Goal: Task Accomplishment & Management: Complete application form

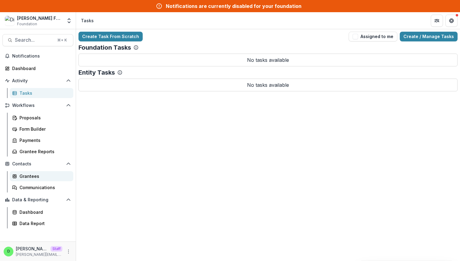
click at [30, 178] on div "Grantees" at bounding box center [43, 176] width 49 height 6
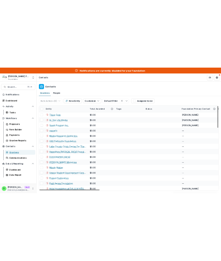
scroll to position [123, 0]
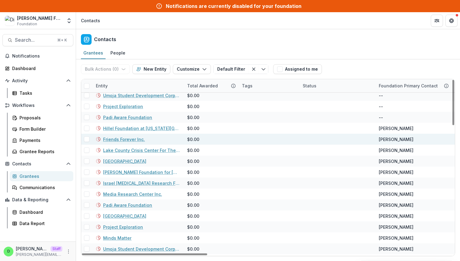
click at [127, 138] on link "Friends Forever Inc." at bounding box center [124, 139] width 42 height 6
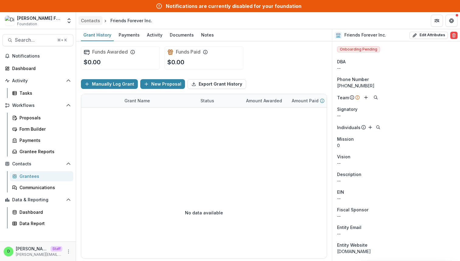
click at [86, 19] on div "Contacts" at bounding box center [90, 20] width 19 height 6
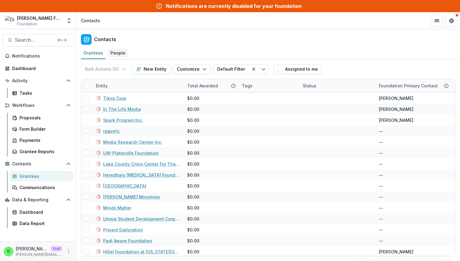
click at [118, 51] on div "People" at bounding box center [118, 52] width 20 height 9
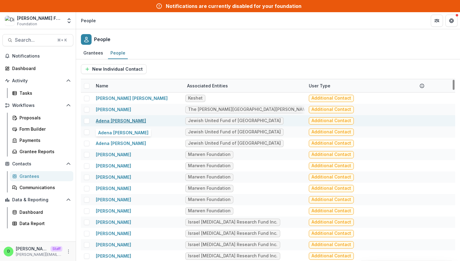
click at [126, 119] on link "Adena nan Rose" at bounding box center [121, 120] width 50 height 5
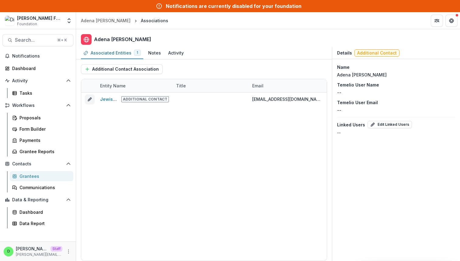
click at [40, 174] on div "Grantees" at bounding box center [43, 176] width 49 height 6
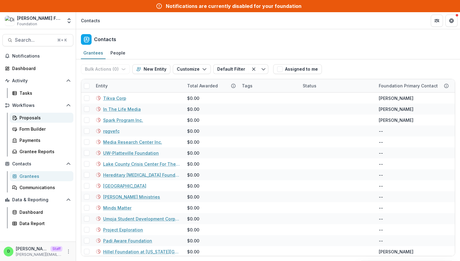
click at [30, 120] on div "Proposals" at bounding box center [43, 117] width 49 height 6
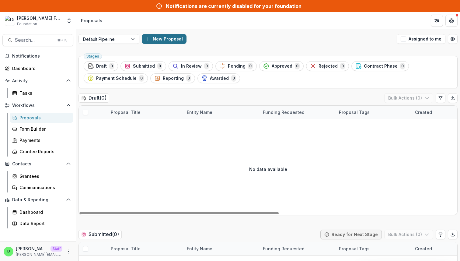
click at [165, 41] on button "New Proposal" at bounding box center [164, 39] width 45 height 10
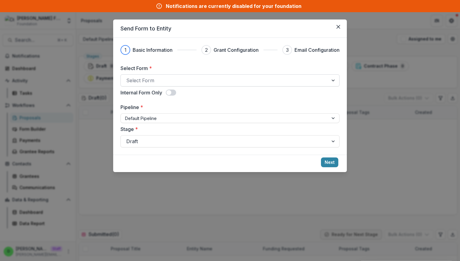
click at [169, 80] on div at bounding box center [224, 80] width 197 height 9
click at [221, 27] on icon "Close" at bounding box center [338, 27] width 4 height 4
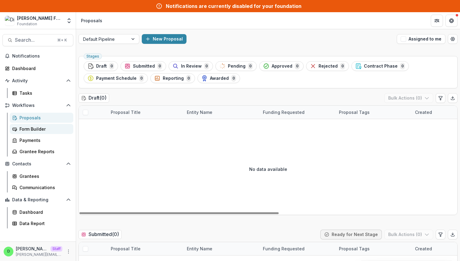
click at [47, 131] on div "Form Builder" at bounding box center [43, 129] width 49 height 6
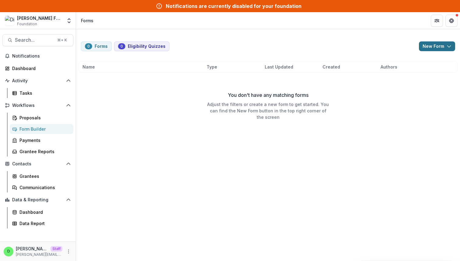
click at [221, 45] on button "New Form" at bounding box center [437, 46] width 36 height 10
click at [221, 67] on button "New Form" at bounding box center [420, 70] width 65 height 10
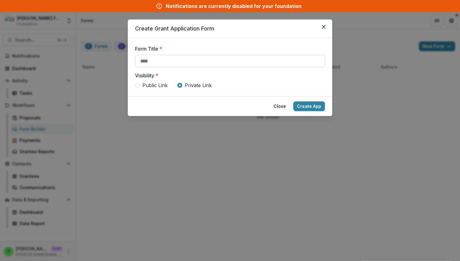
click at [200, 60] on input "Form Title *" at bounding box center [230, 61] width 190 height 12
type input "**********"
click at [221, 106] on button "Create App" at bounding box center [309, 106] width 32 height 10
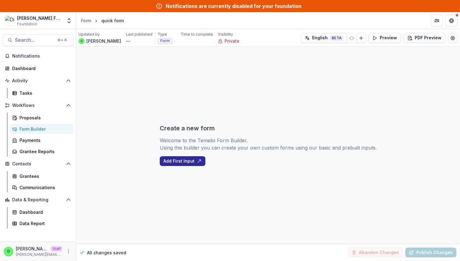
click at [188, 157] on button "Add First Input" at bounding box center [183, 161] width 46 height 10
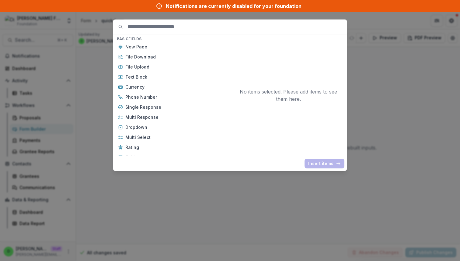
click at [157, 27] on input at bounding box center [236, 26] width 219 height 15
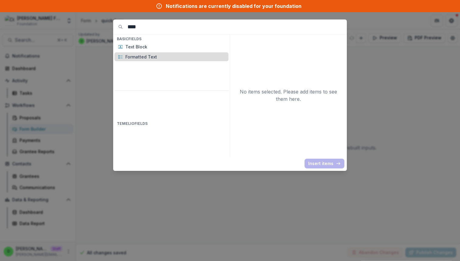
type input "****"
click at [160, 59] on p "Formatted Text" at bounding box center [174, 57] width 99 height 6
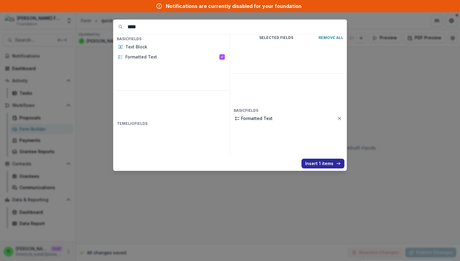
click at [221, 166] on button "Insert 1 items" at bounding box center [322, 163] width 43 height 10
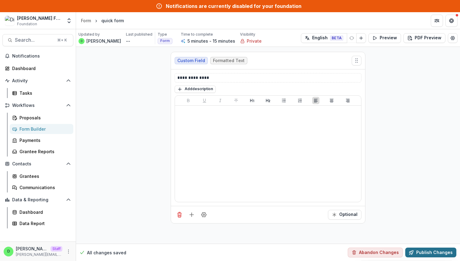
click at [221, 253] on button "Publish Changes" at bounding box center [430, 252] width 51 height 10
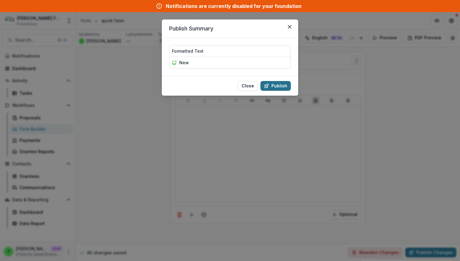
click at [221, 87] on button "Publish" at bounding box center [275, 86] width 30 height 10
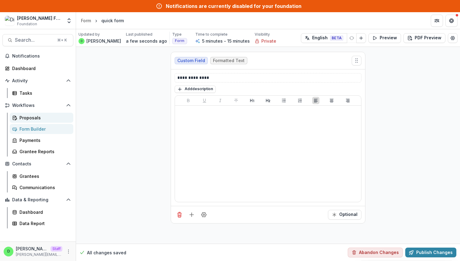
click at [33, 116] on div "Proposals" at bounding box center [43, 117] width 49 height 6
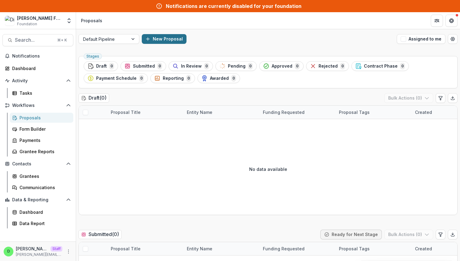
click at [164, 41] on button "New Proposal" at bounding box center [164, 39] width 45 height 10
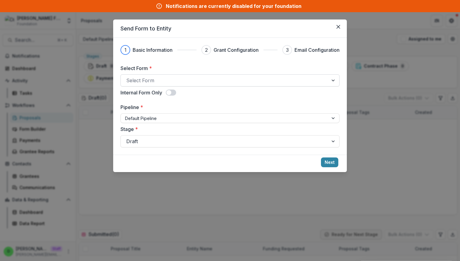
click at [171, 81] on div at bounding box center [224, 80] width 197 height 9
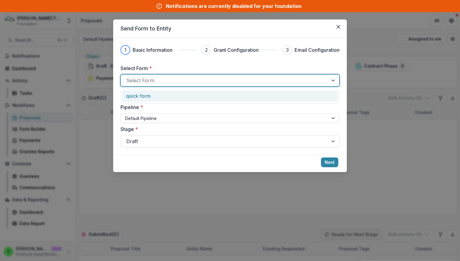
click at [171, 95] on div "quick form" at bounding box center [230, 95] width 208 height 7
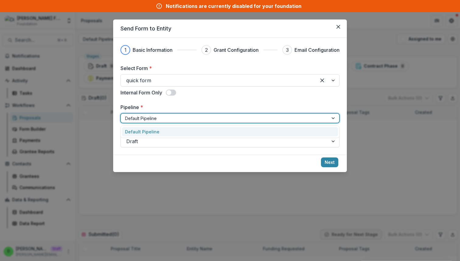
click at [174, 120] on div at bounding box center [224, 118] width 199 height 8
click at [197, 109] on label "Pipeline *" at bounding box center [227, 106] width 215 height 7
click at [126, 115] on input "Pipeline *" at bounding box center [125, 118] width 1 height 6
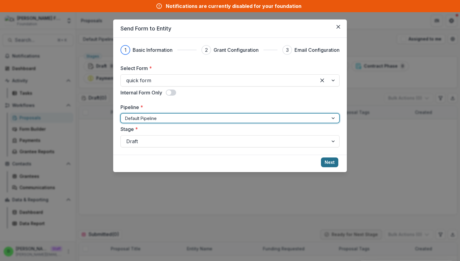
click at [221, 163] on button "Next" at bounding box center [329, 162] width 17 height 10
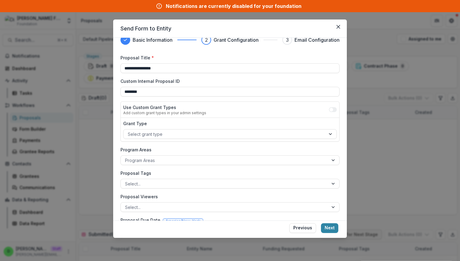
scroll to position [32, 0]
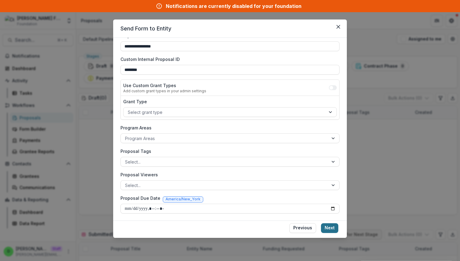
click at [221, 229] on button "Next" at bounding box center [329, 228] width 17 height 10
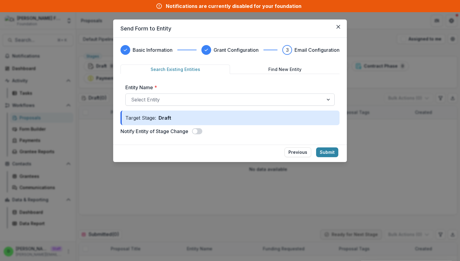
click at [221, 100] on div at bounding box center [224, 99] width 187 height 9
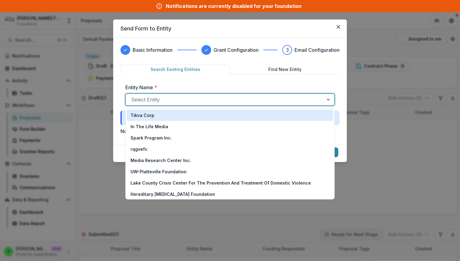
click at [221, 118] on div "Tikva Corp" at bounding box center [230, 115] width 206 height 11
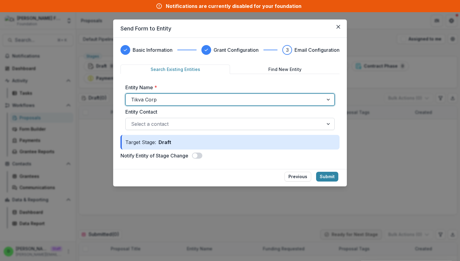
click at [221, 125] on div at bounding box center [224, 124] width 187 height 9
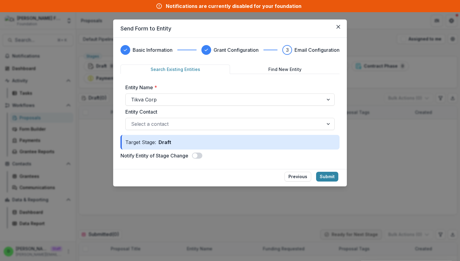
click at [221, 110] on label "Entity Contact" at bounding box center [228, 111] width 206 height 7
click at [133, 120] on input "Entity Contact" at bounding box center [132, 123] width 2 height 7
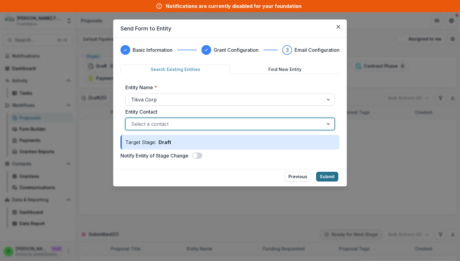
click at [221, 175] on button "Submit" at bounding box center [327, 177] width 22 height 10
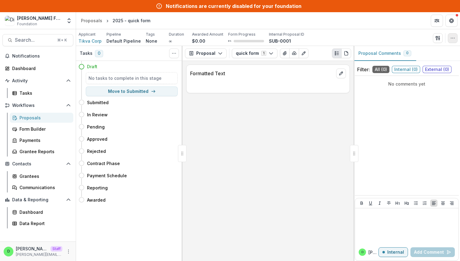
click at [221, 35] on button "button" at bounding box center [453, 38] width 10 height 10
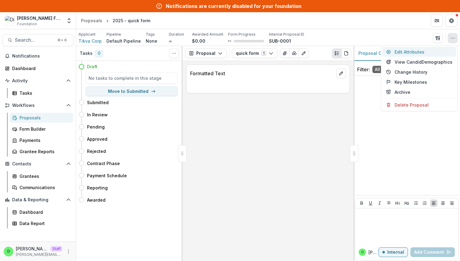
click at [221, 53] on button "Edit Attributes" at bounding box center [419, 52] width 74 height 10
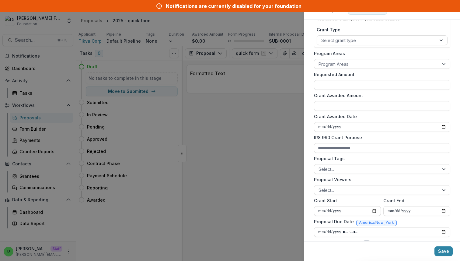
scroll to position [109, 0]
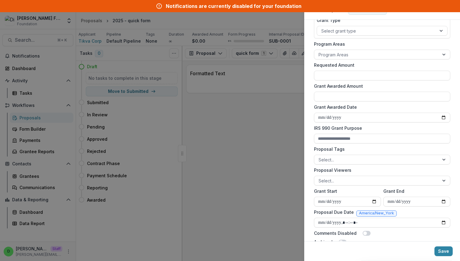
click at [221, 151] on div "**********" at bounding box center [230, 130] width 460 height 261
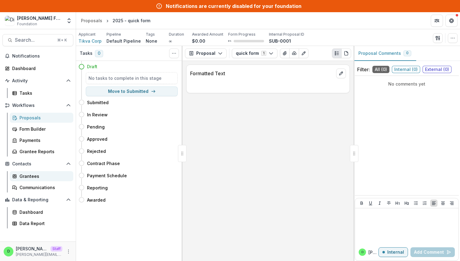
click at [39, 174] on div "Grantees" at bounding box center [43, 176] width 49 height 6
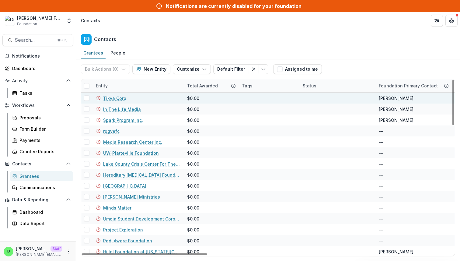
click at [121, 98] on link "Tikva Corp" at bounding box center [114, 98] width 23 height 6
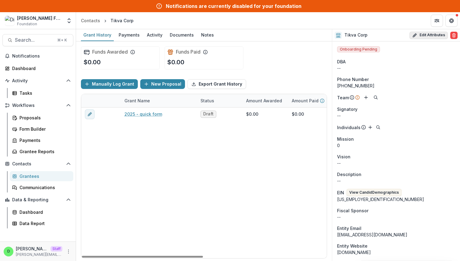
click at [221, 32] on button "Edit Attributes" at bounding box center [428, 35] width 38 height 7
select select
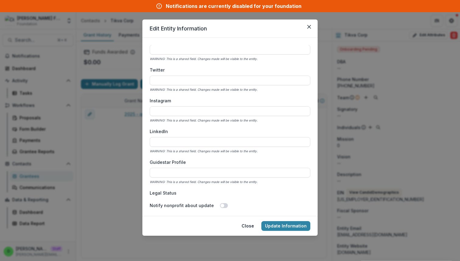
scroll to position [729, 0]
click at [221, 27] on icon "Close" at bounding box center [309, 27] width 4 height 4
